Goal: Find specific page/section: Find specific page/section

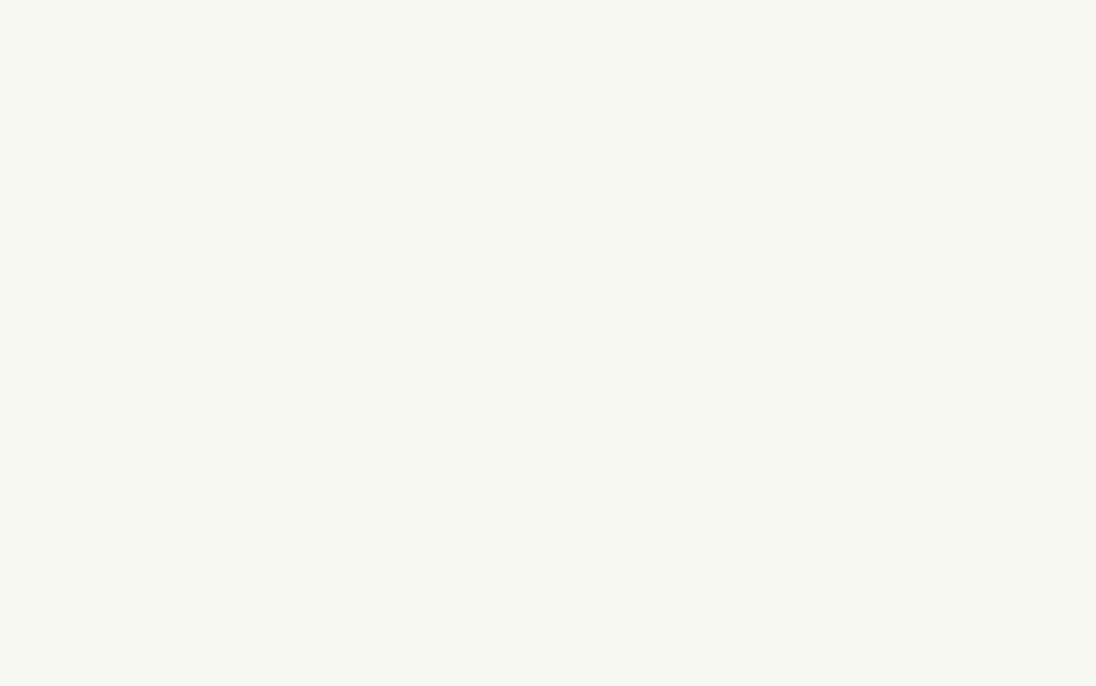
select select "FR"
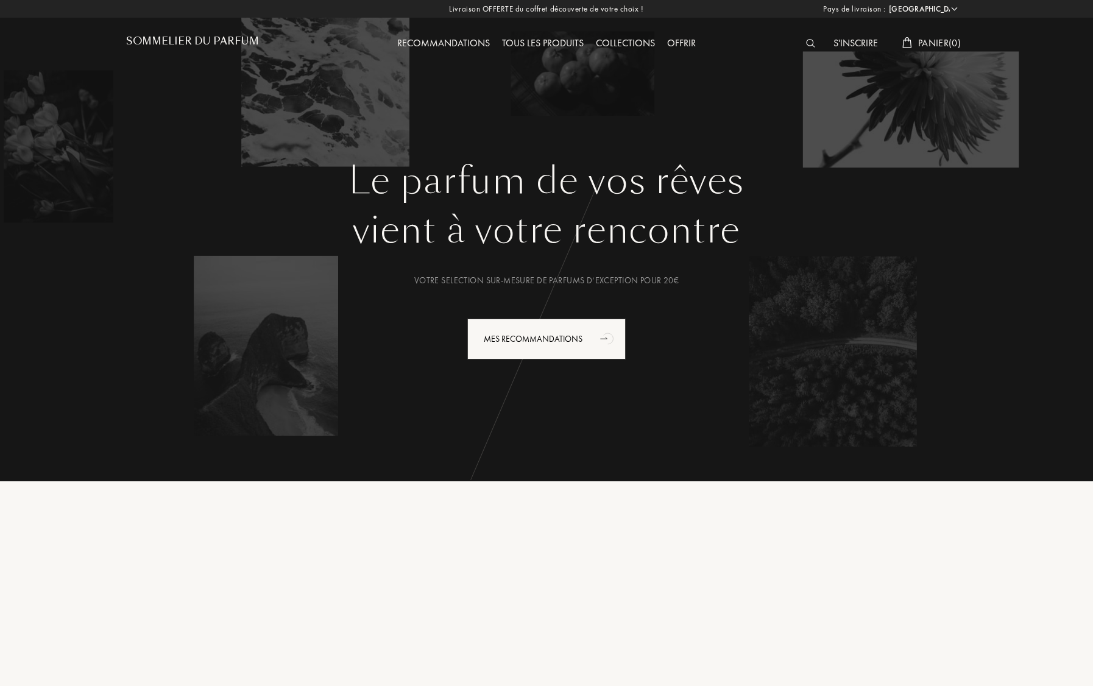
click at [817, 42] on div at bounding box center [813, 44] width 27 height 16
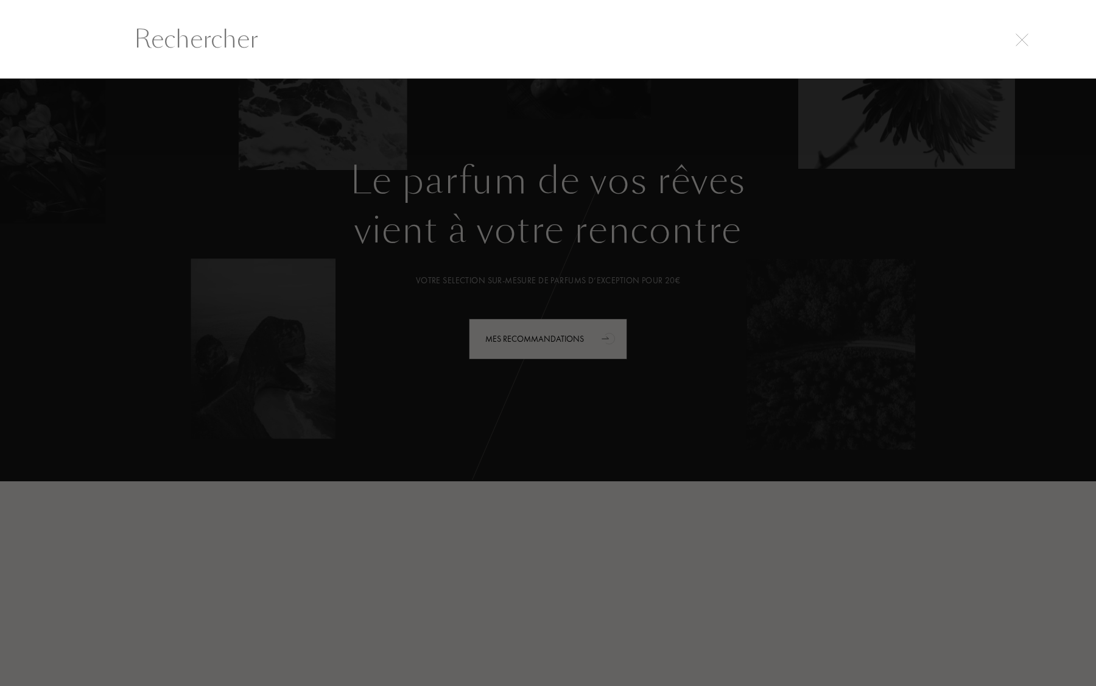
click at [674, 82] on div at bounding box center [548, 382] width 1096 height 607
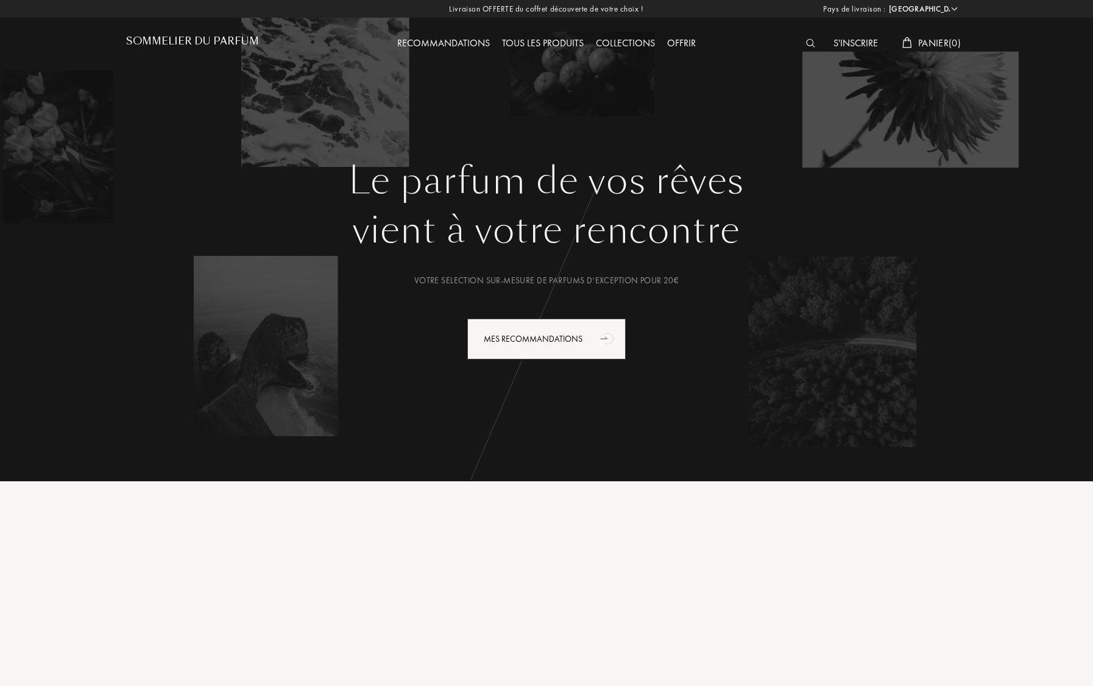
click at [808, 51] on div at bounding box center [813, 44] width 27 height 16
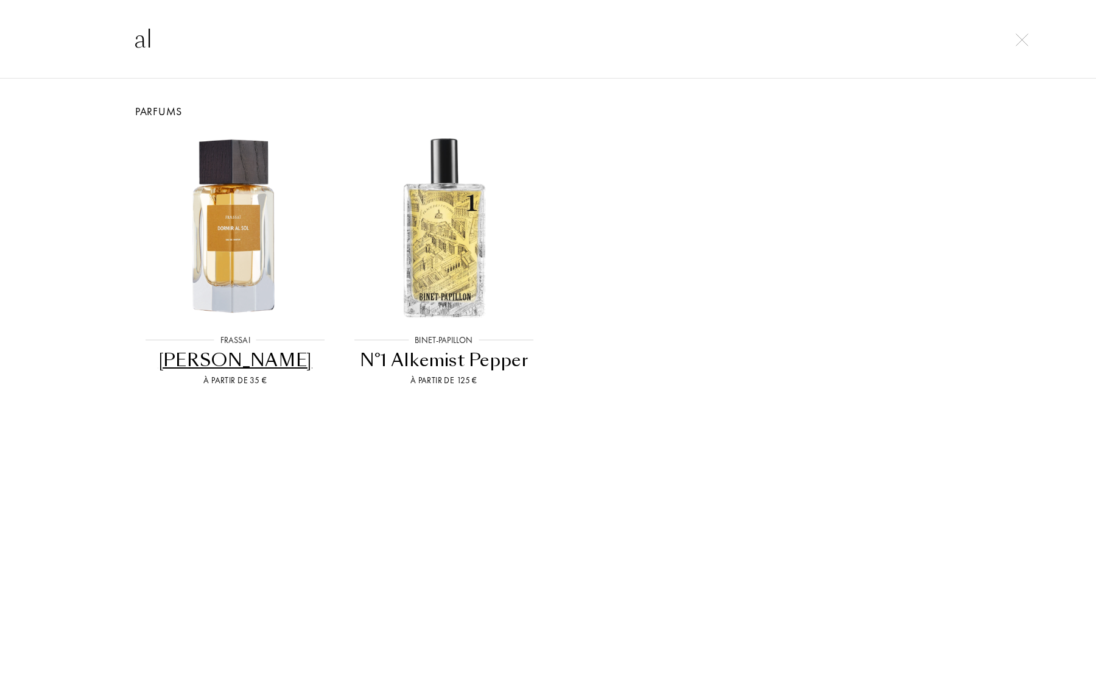
type input "a"
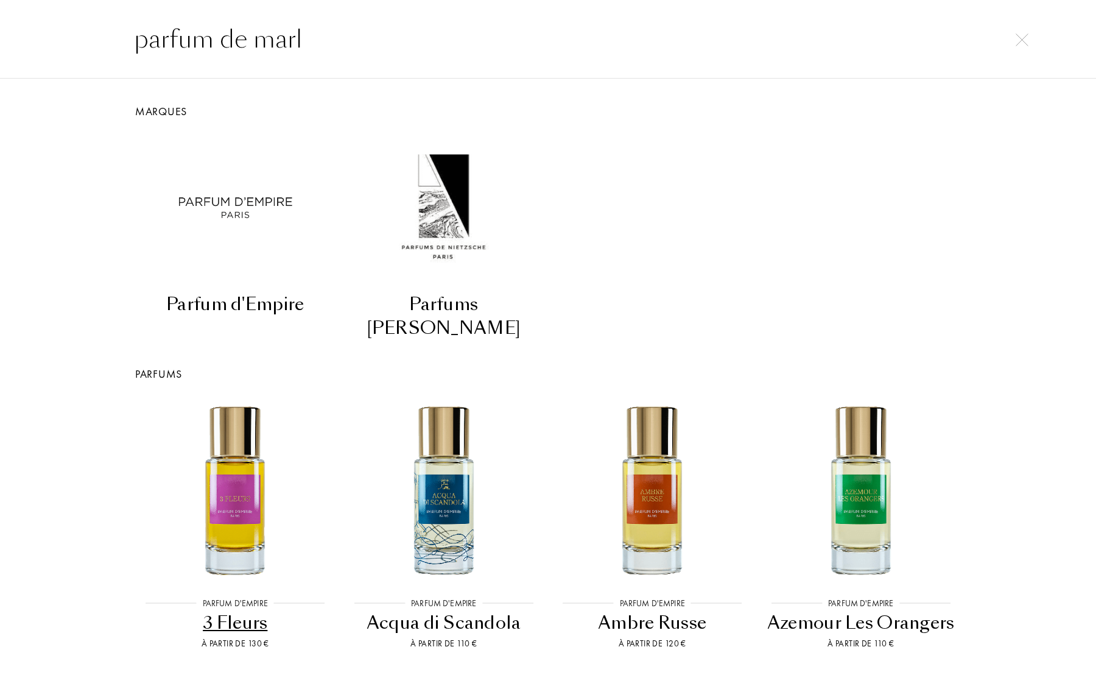
type input "parfum de marly"
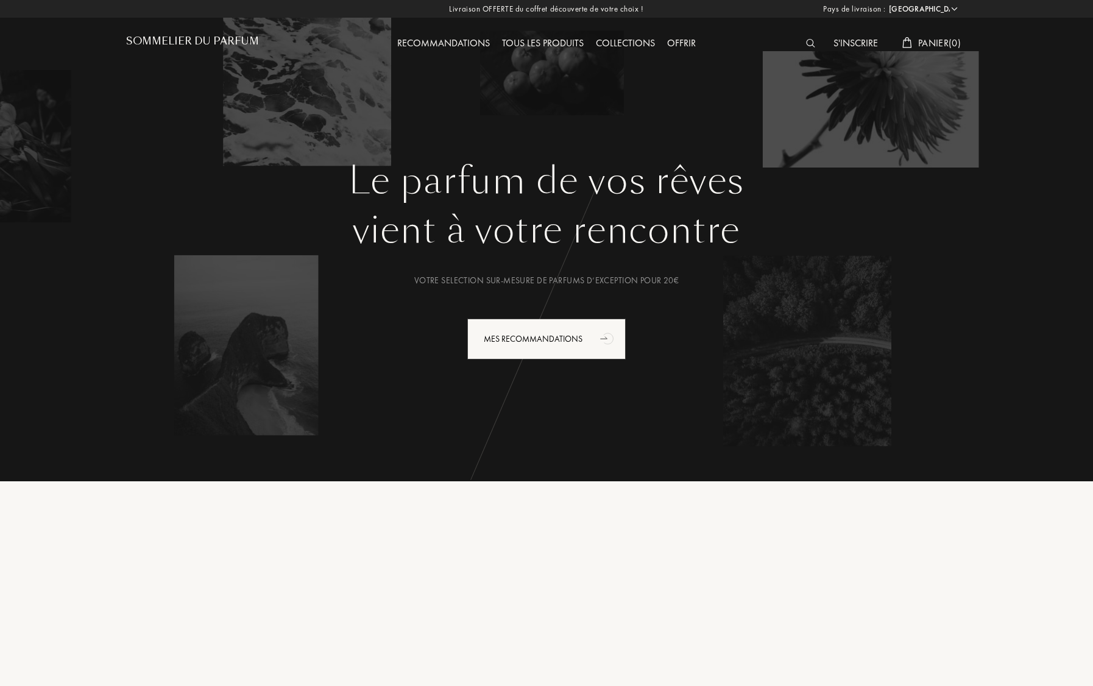
click at [163, 35] on h1 "Sommelier du Parfum" at bounding box center [192, 41] width 133 height 12
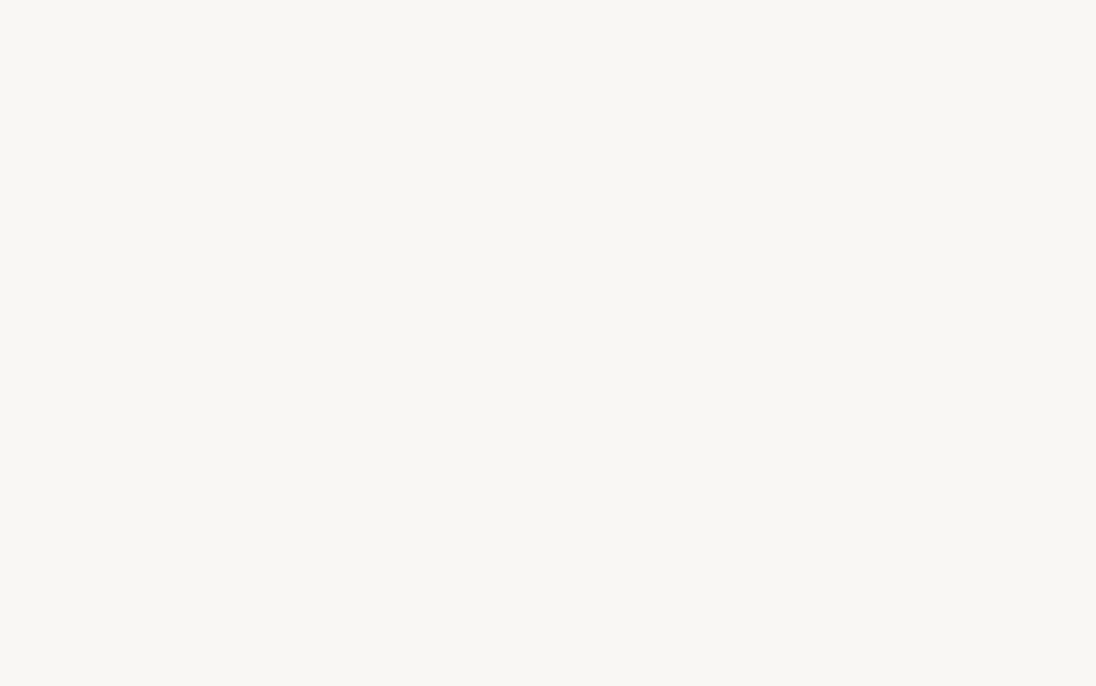
select select "FR"
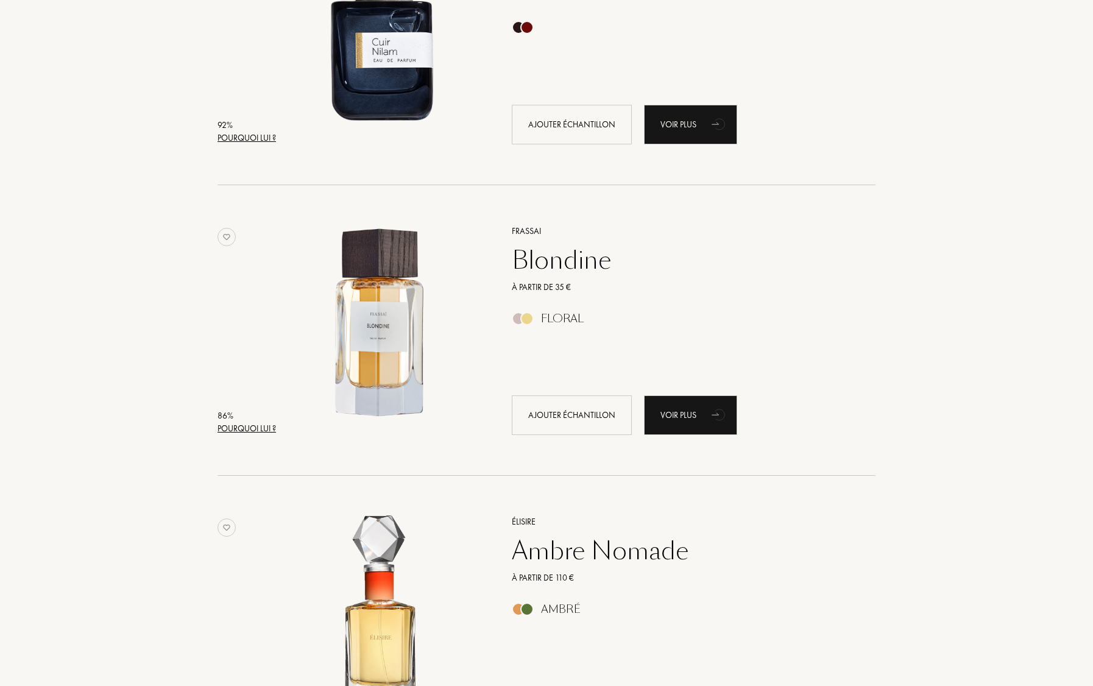
scroll to position [1180, 0]
